Goal: Transaction & Acquisition: Purchase product/service

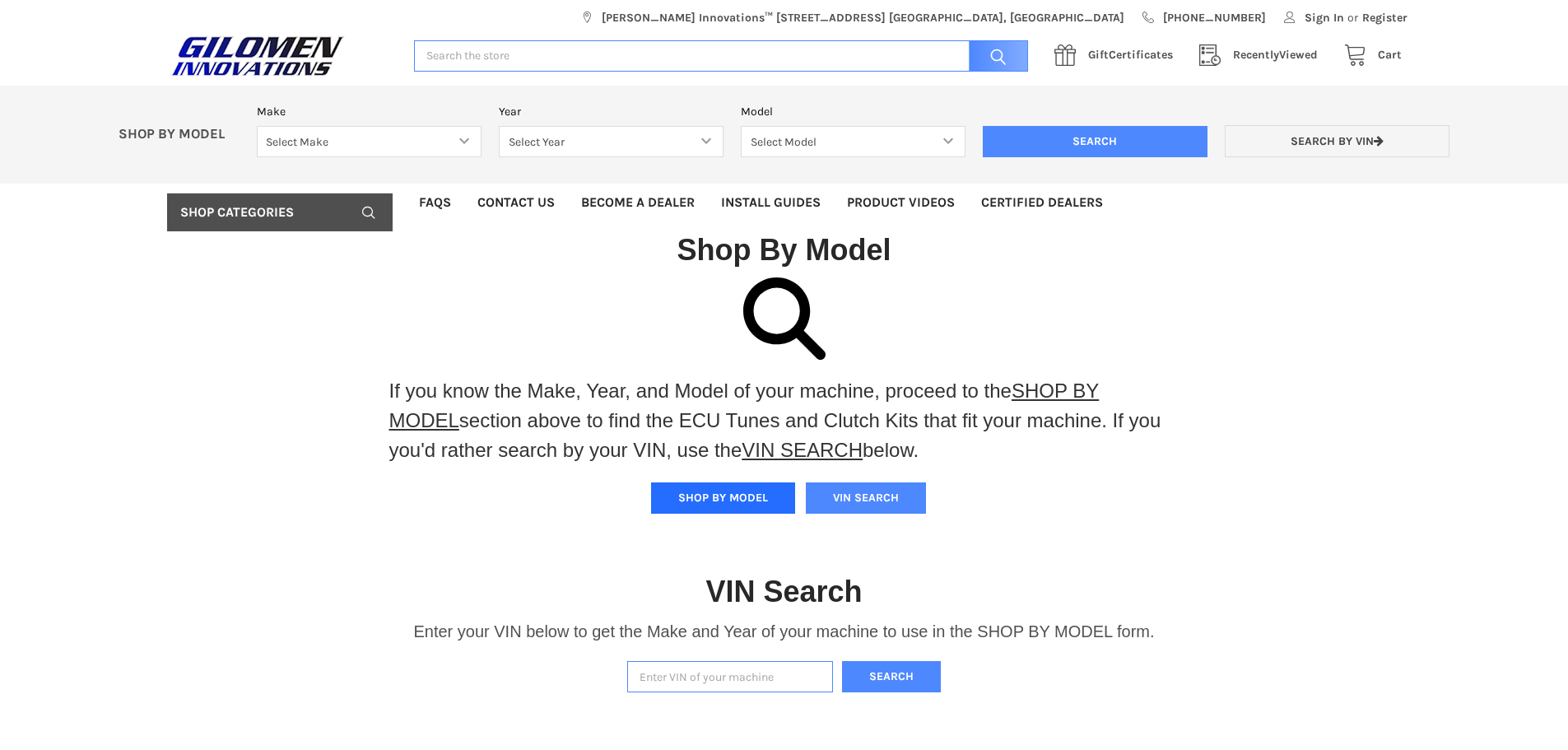
click at [680, 497] on button "SHOP BY MODEL" at bounding box center [723, 498] width 144 height 31
click at [455, 133] on select "Select Make Bobcat UTV Gravely UTV ACE 900 RANGER 570 Ranger 700 / 800 RANGER 9…" at bounding box center [368, 141] width 224 height 32
select select "330"
click at [256, 126] on select "Select Make Bobcat UTV Gravely UTV ACE 900 RANGER 570 Ranger 700 / 800 RANGER 9…" at bounding box center [368, 141] width 224 height 32
click at [707, 145] on select "Select Year [DATE] 2018 2019 2020 2021 2022 2023 2024 2025 2026" at bounding box center [611, 141] width 224 height 32
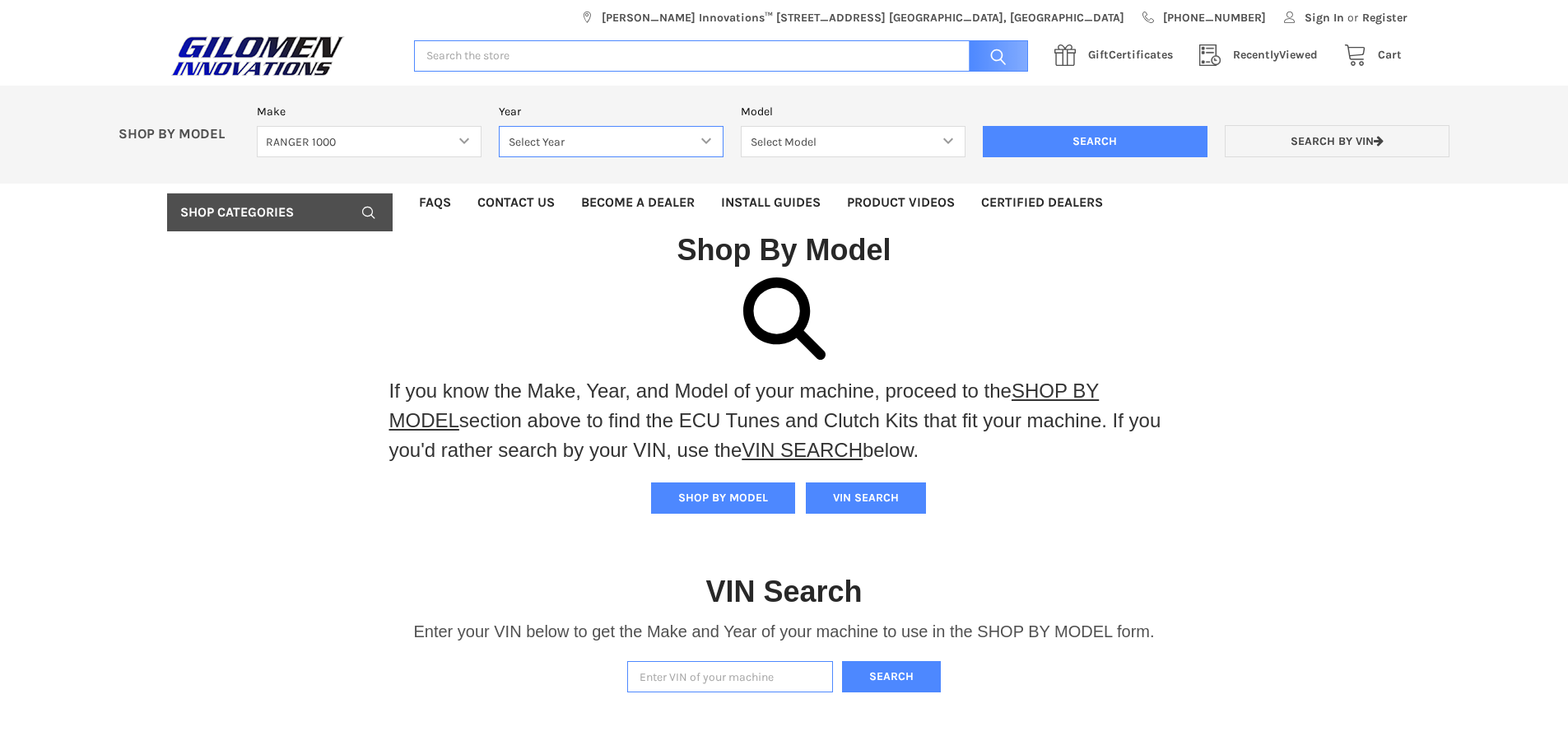
select select "628"
click at [499, 126] on select "Select Year [DATE] 2018 2019 2020 2021 2022 2023 2024 2025 2026" at bounding box center [611, 141] width 224 height 32
click at [827, 130] on select "Select Model Ranger 1000 Basic 61 HP SOHC Ranger 1000 Crew Basic 61 HP SOHC Ran…" at bounding box center [852, 141] width 224 height 32
select select "643"
click at [741, 126] on select "Select Model Ranger 1000 Basic 61 HP SOHC Ranger 1000 Crew Basic 61 HP SOHC Ran…" at bounding box center [852, 141] width 224 height 32
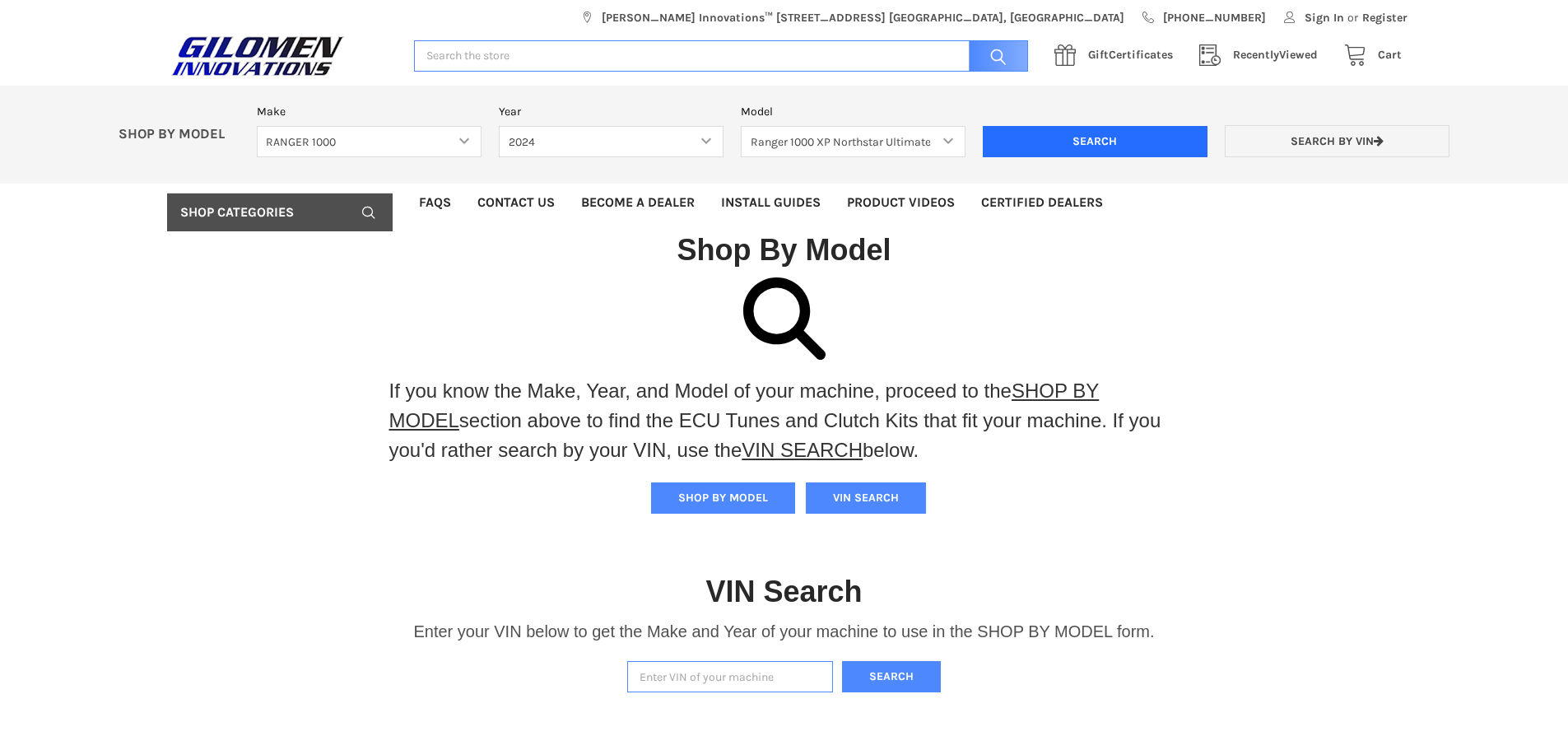
click at [1033, 145] on input "Search" at bounding box center [1094, 141] width 224 height 31
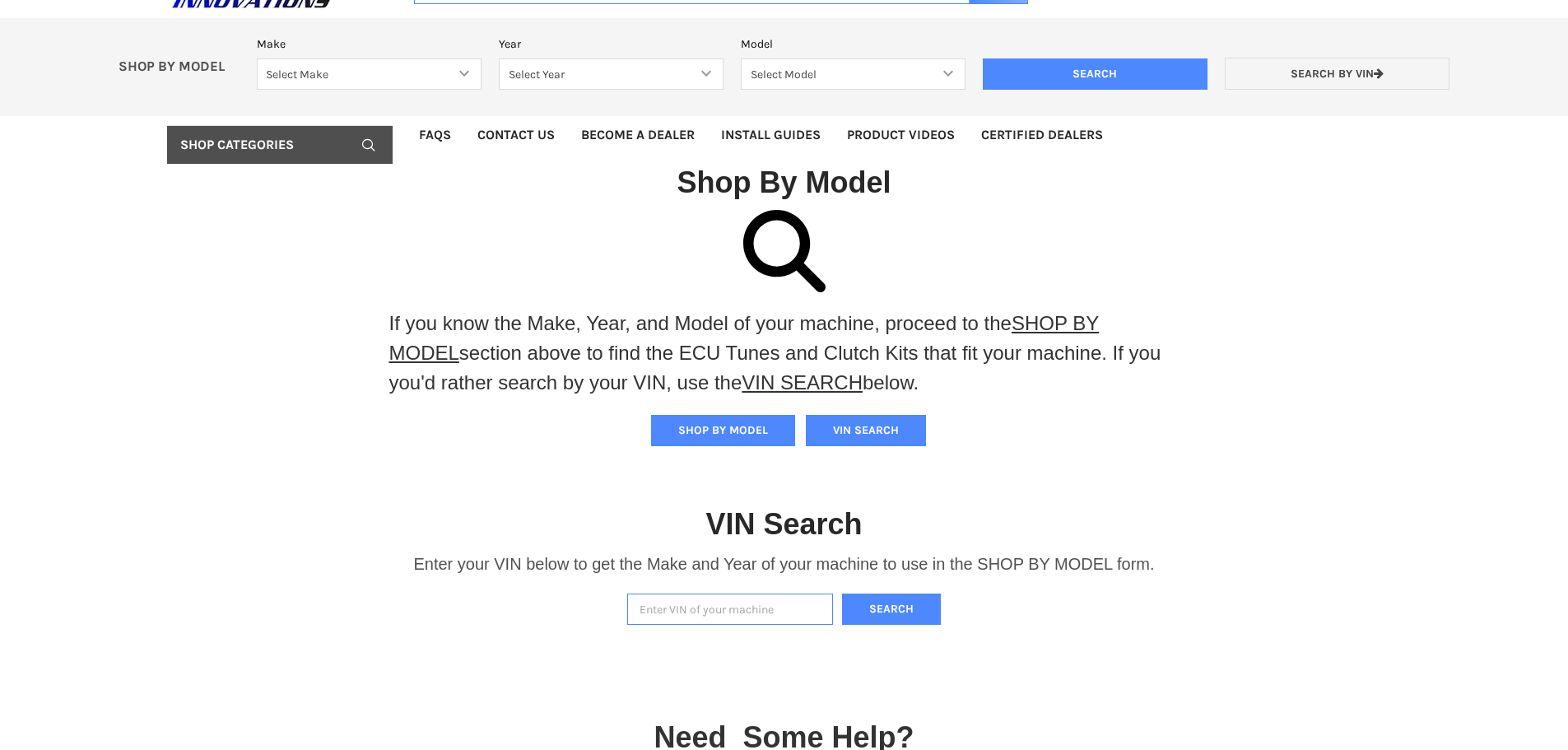
scroll to position [256, 0]
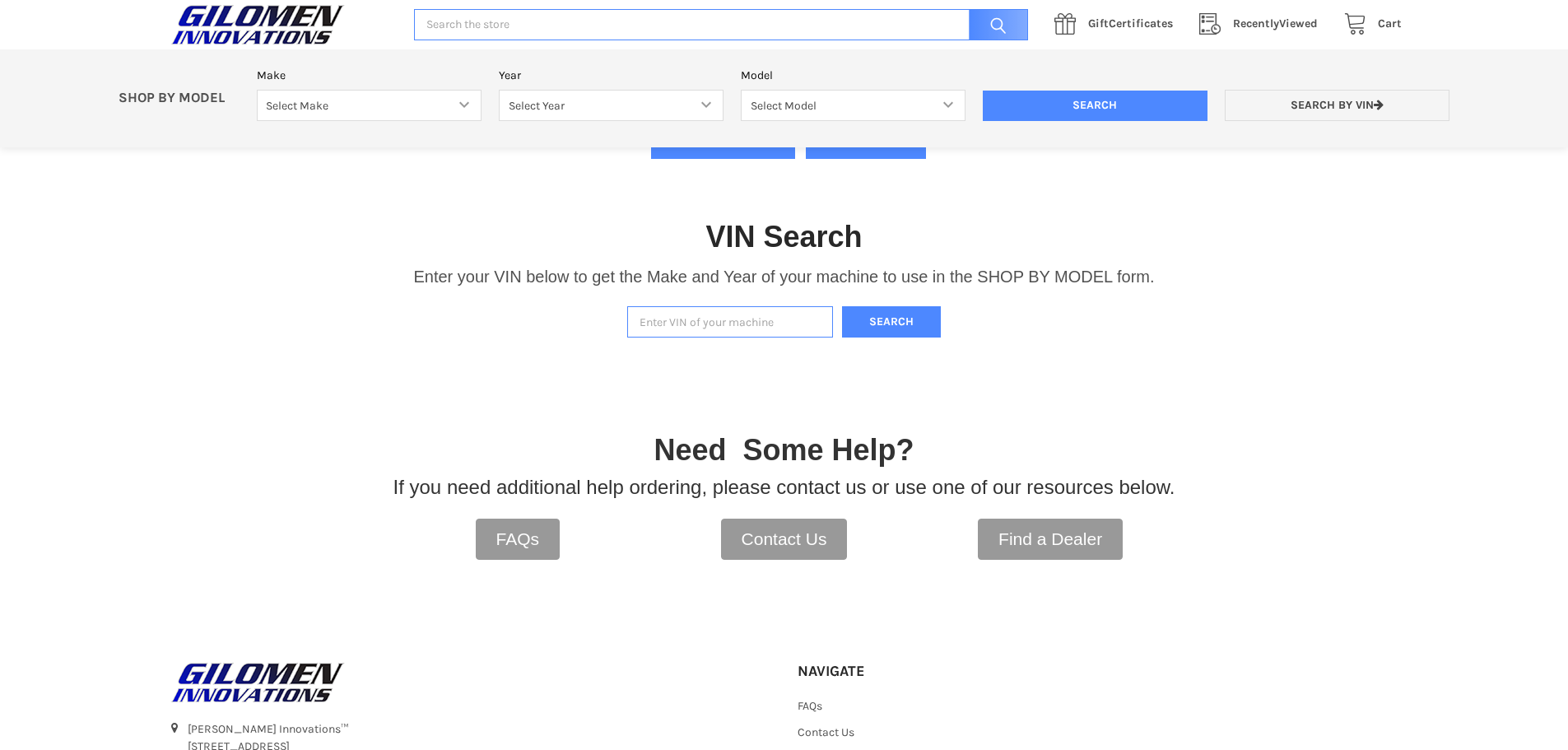
click at [685, 326] on input "Enter VIN of your machine" at bounding box center [730, 321] width 206 height 32
type input "4XARSY999R8091017"
click at [897, 332] on button "Search" at bounding box center [891, 321] width 99 height 32
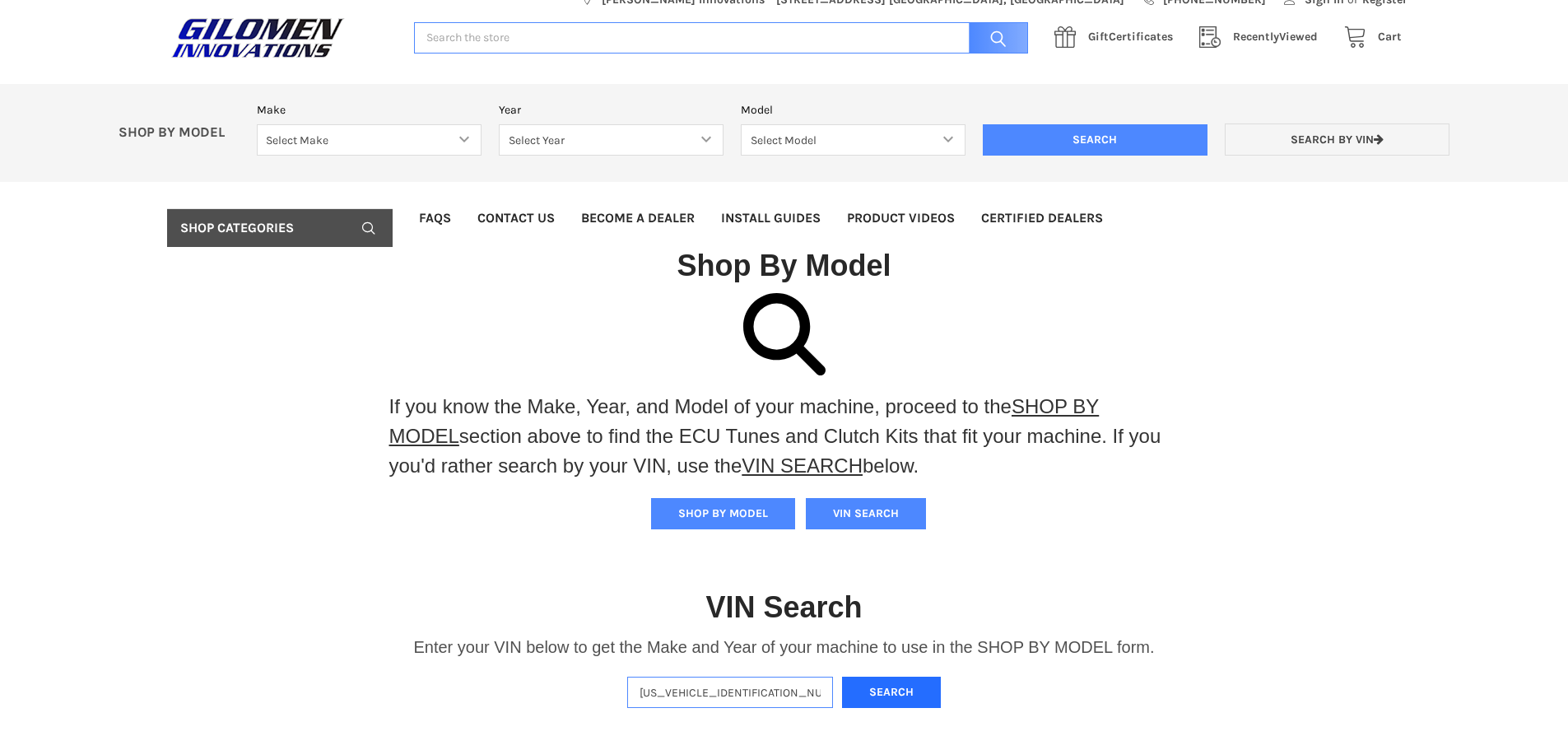
scroll to position [28, 0]
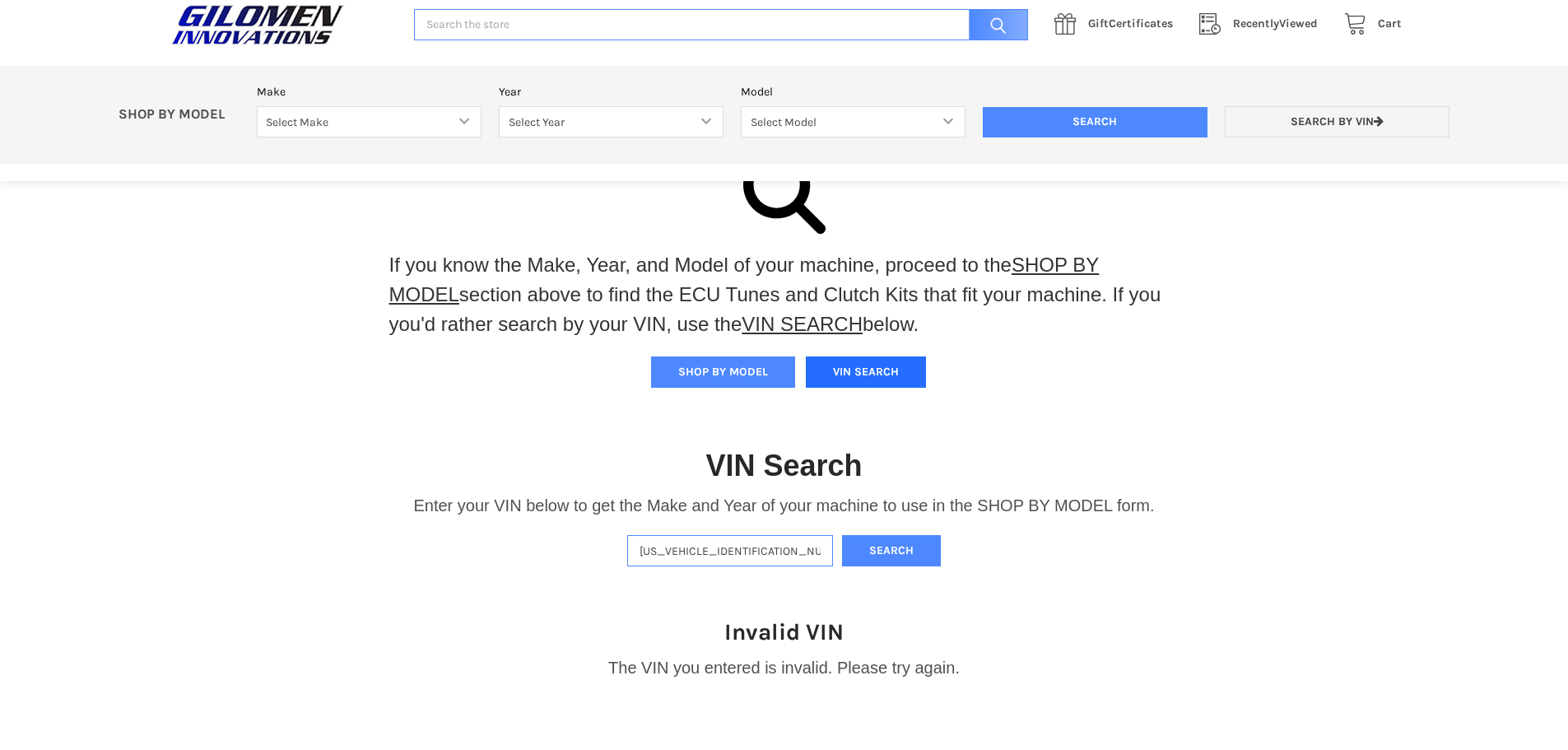
click at [858, 368] on button "VIN SEARCH" at bounding box center [865, 372] width 120 height 31
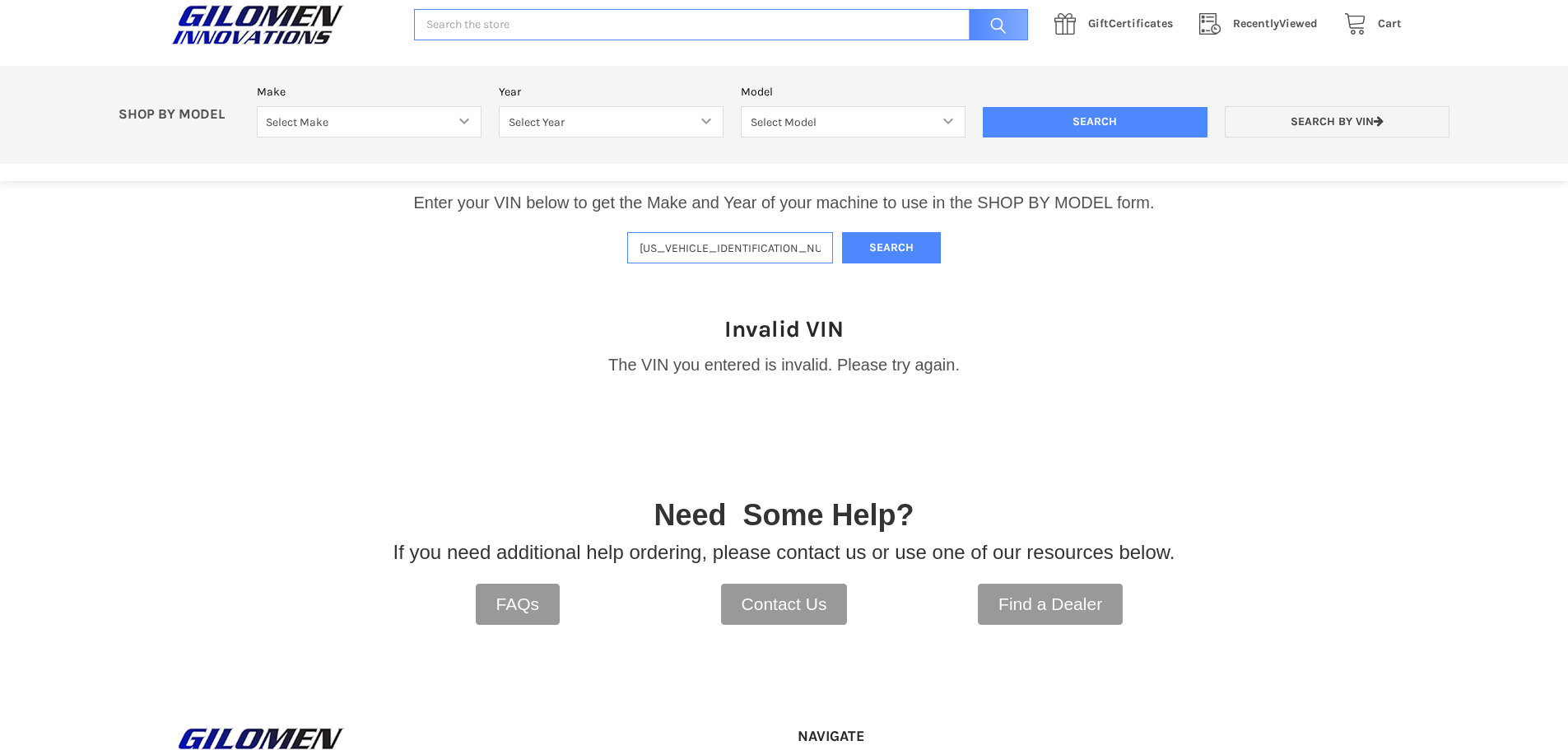
scroll to position [341, 0]
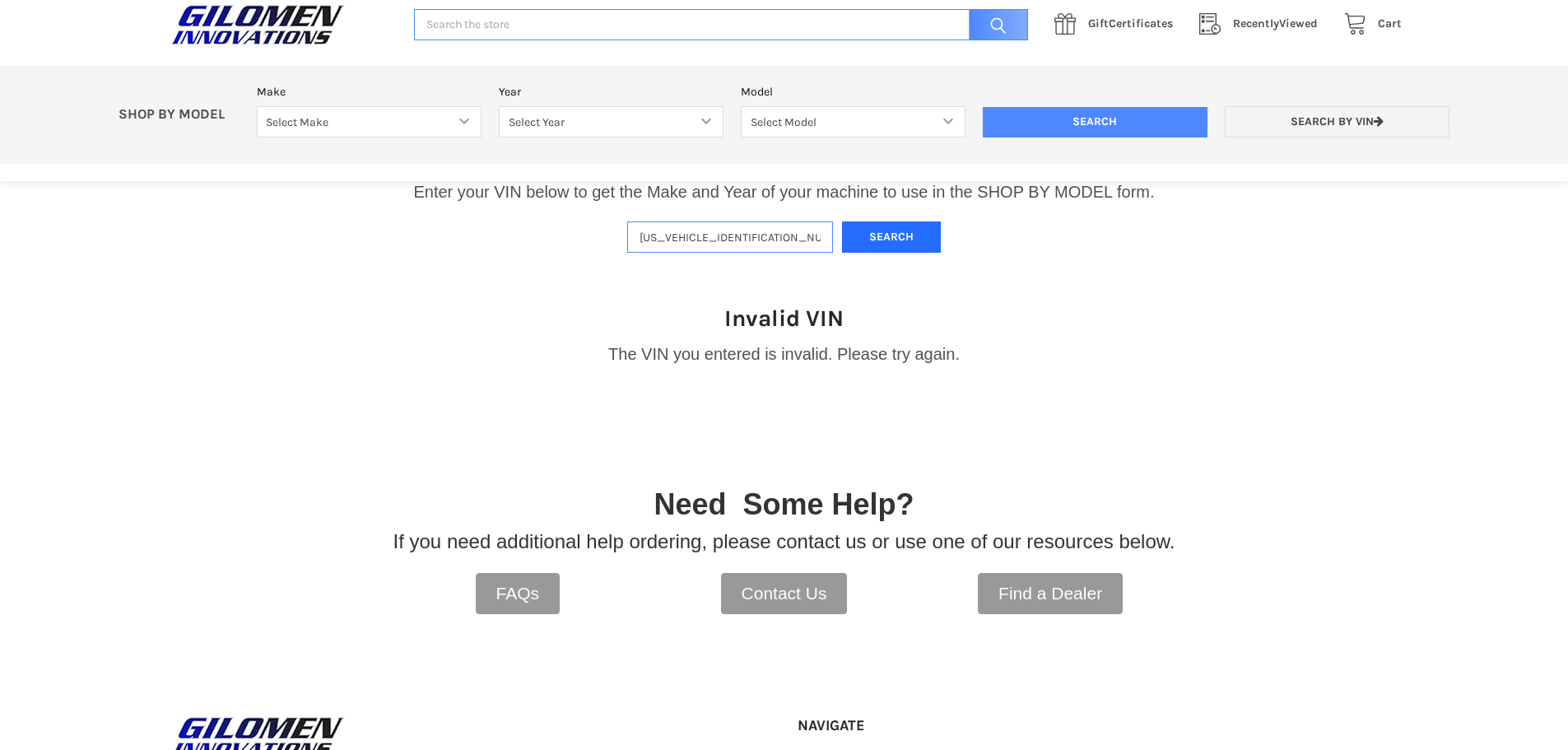
click at [878, 229] on button "Search" at bounding box center [891, 237] width 99 height 32
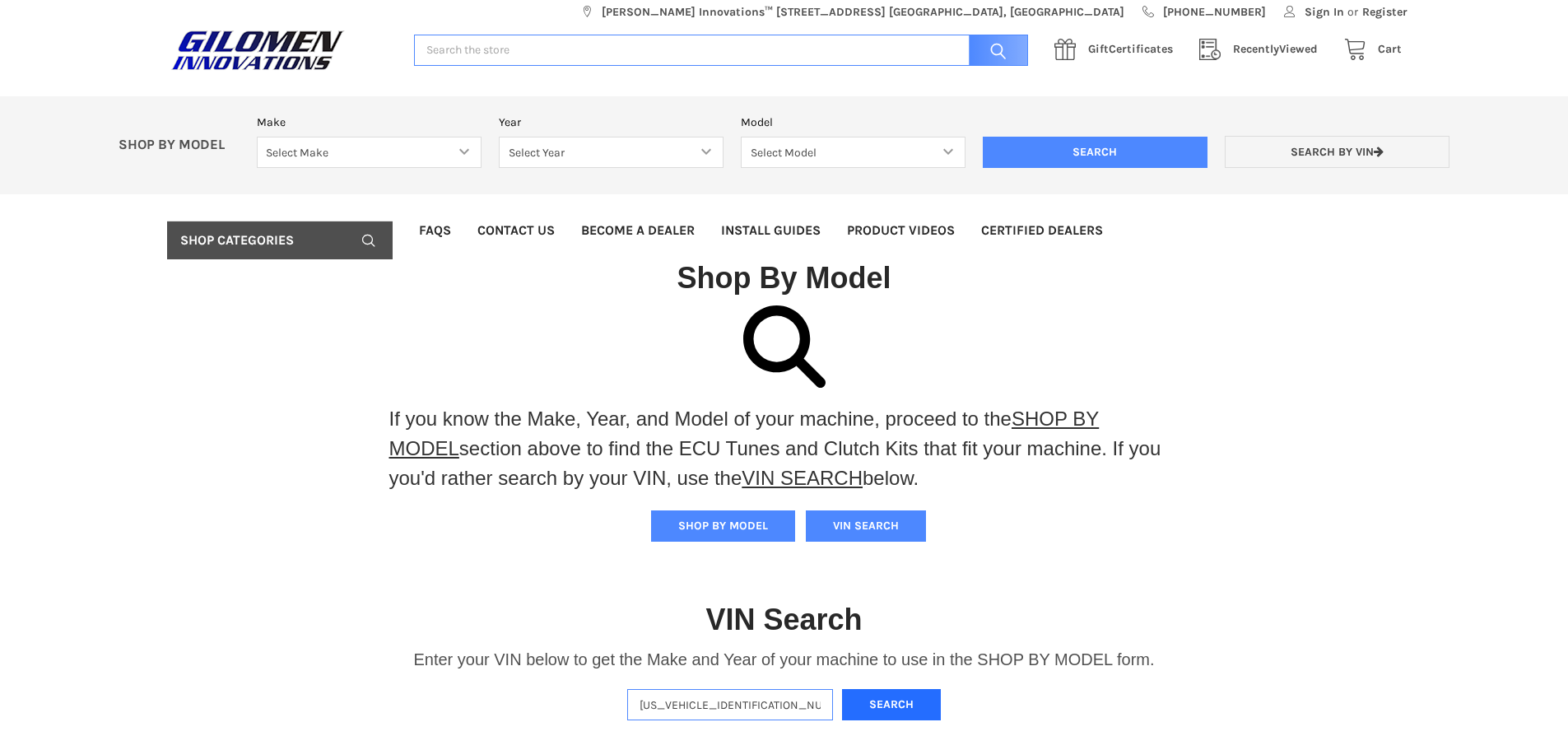
scroll to position [0, 0]
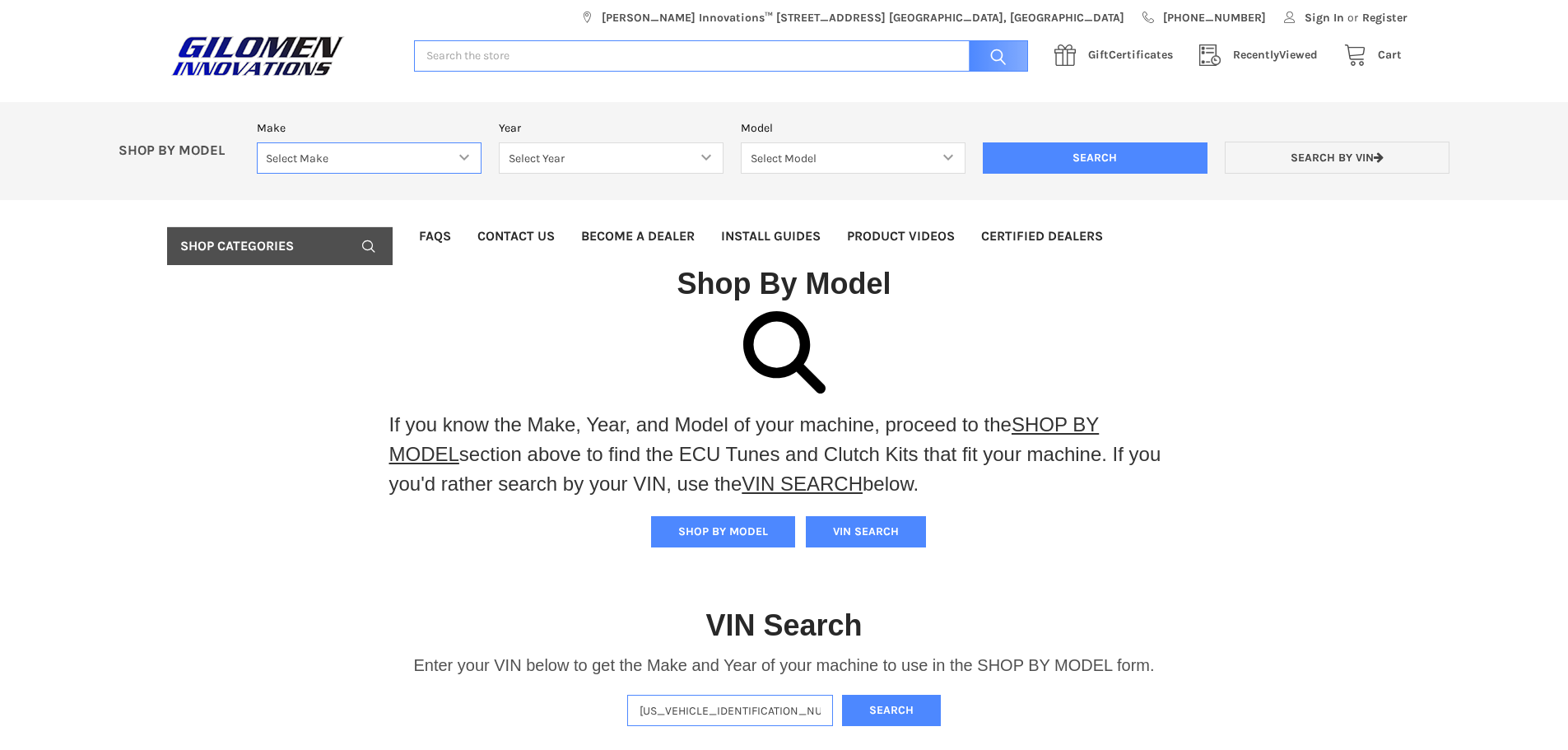
click at [460, 152] on select "Select Make Bobcat UTV Gravely UTV ACE 900 RANGER 570 Ranger 700 / 800 RANGER 9…" at bounding box center [368, 158] width 224 height 32
select select "330"
click at [256, 142] on select "Select Make Bobcat UTV Gravely UTV ACE 900 RANGER 570 Ranger 700 / 800 RANGER 9…" at bounding box center [368, 158] width 224 height 32
click at [623, 160] on select "Select Year [DATE] 2018 2019 2020 2021 2022 2023 2024 2025 2026" at bounding box center [611, 158] width 224 height 32
select select "628"
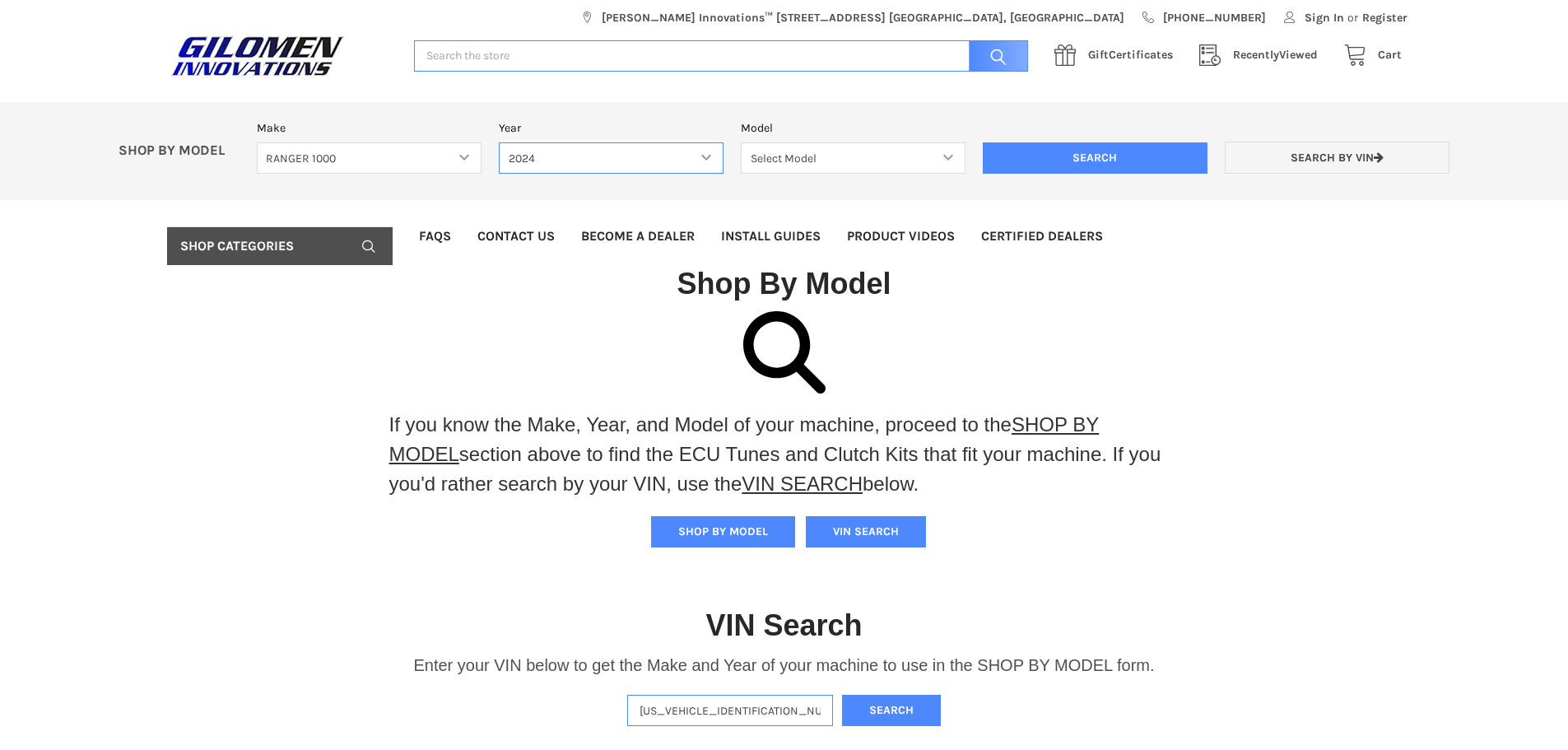
click at [499, 142] on select "Select Year [DATE] 2018 2019 2020 2021 2022 2023 2024 2025 2026" at bounding box center [611, 158] width 224 height 32
click at [800, 148] on select "Select Model Ranger 1000 Basic 61 HP SOHC Ranger 1000 Crew Basic 61 HP SOHC Ran…" at bounding box center [852, 158] width 224 height 32
select select "643"
click at [741, 142] on select "Select Model Ranger 1000 Basic 61 HP SOHC Ranger 1000 Crew Basic 61 HP SOHC Ran…" at bounding box center [852, 158] width 224 height 32
click at [1041, 155] on input "Search" at bounding box center [1094, 158] width 224 height 31
